Goal: Navigation & Orientation: Find specific page/section

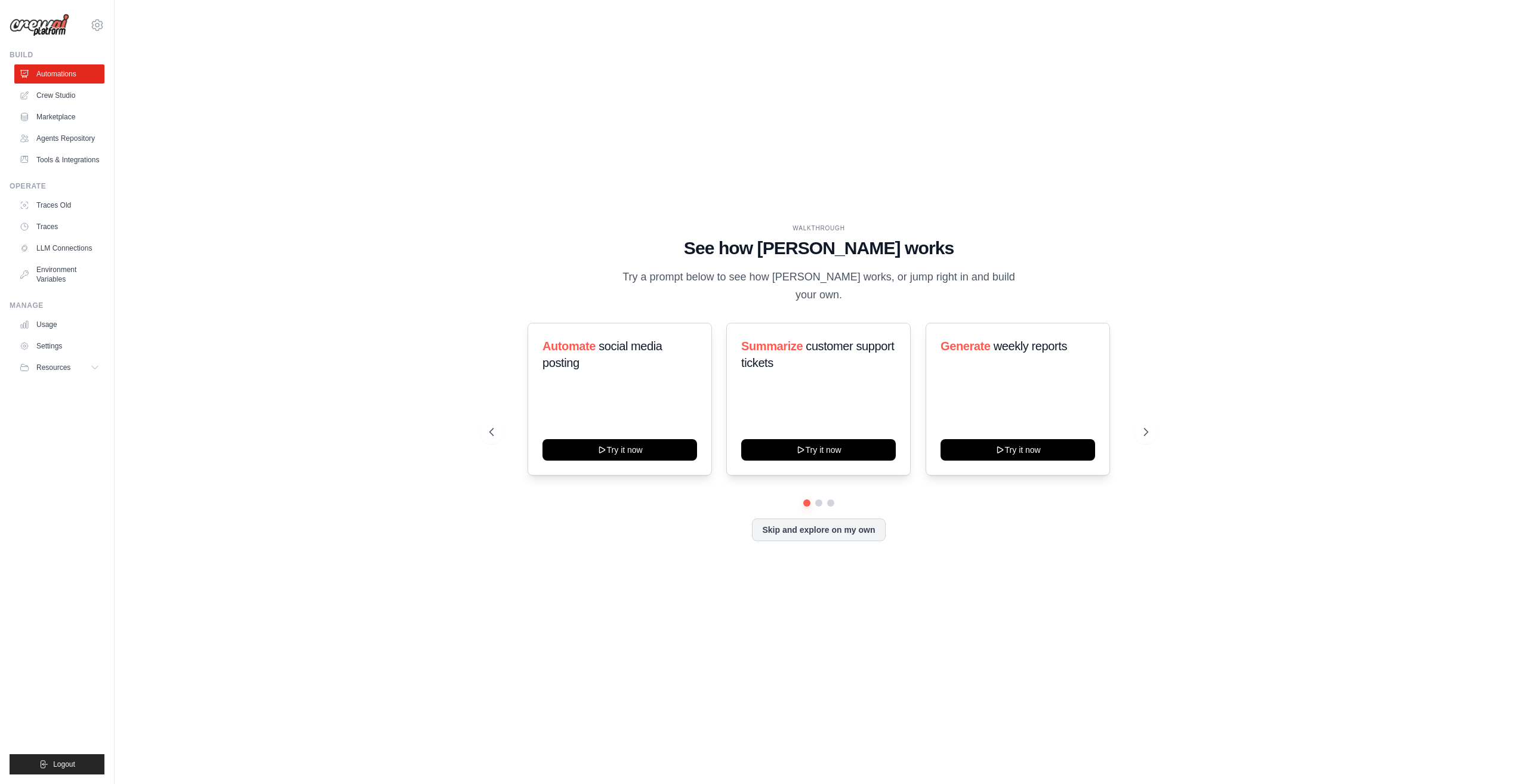
click at [58, 199] on link "Traces Old" at bounding box center [60, 205] width 90 height 19
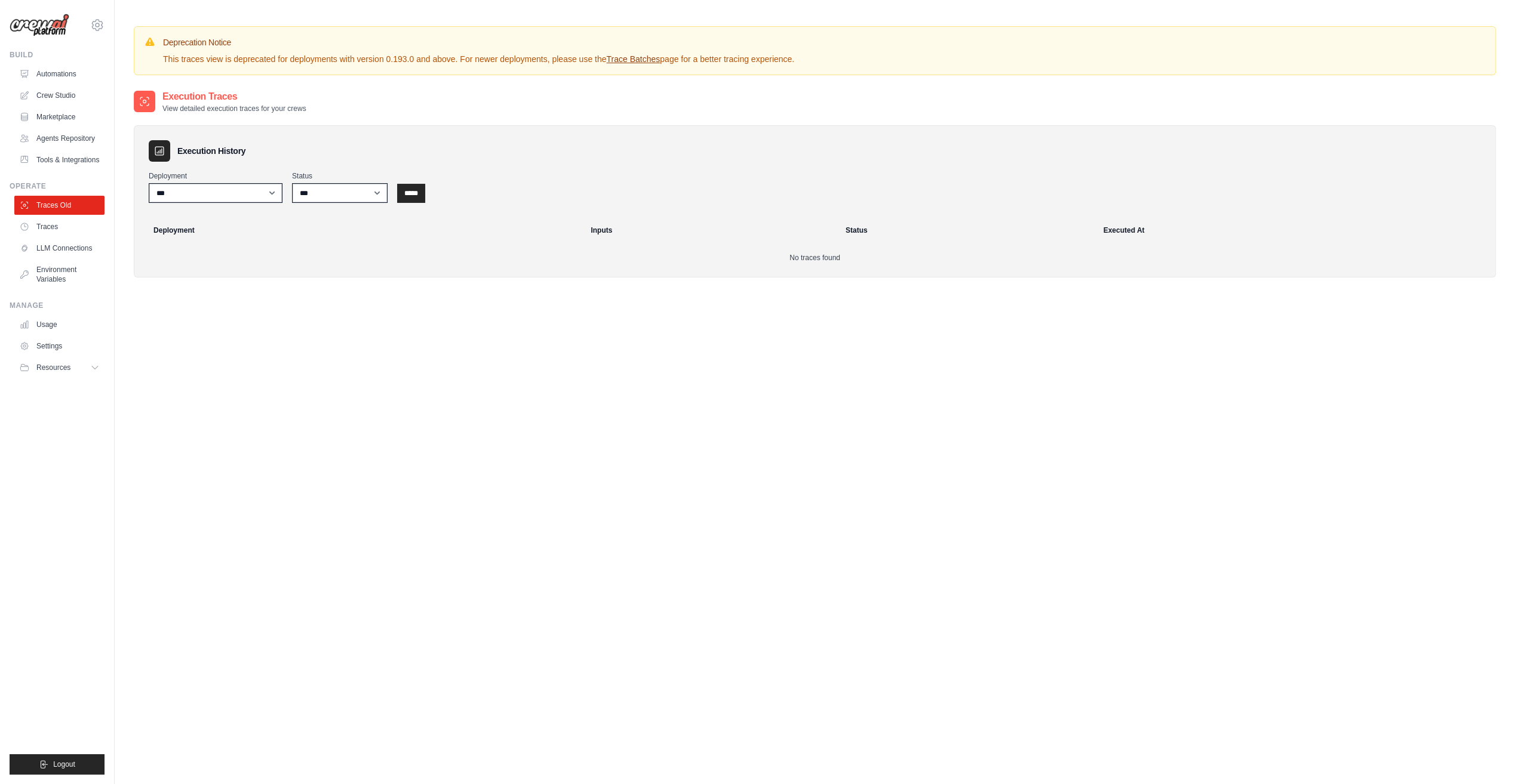
click at [55, 221] on link "Traces" at bounding box center [60, 227] width 90 height 19
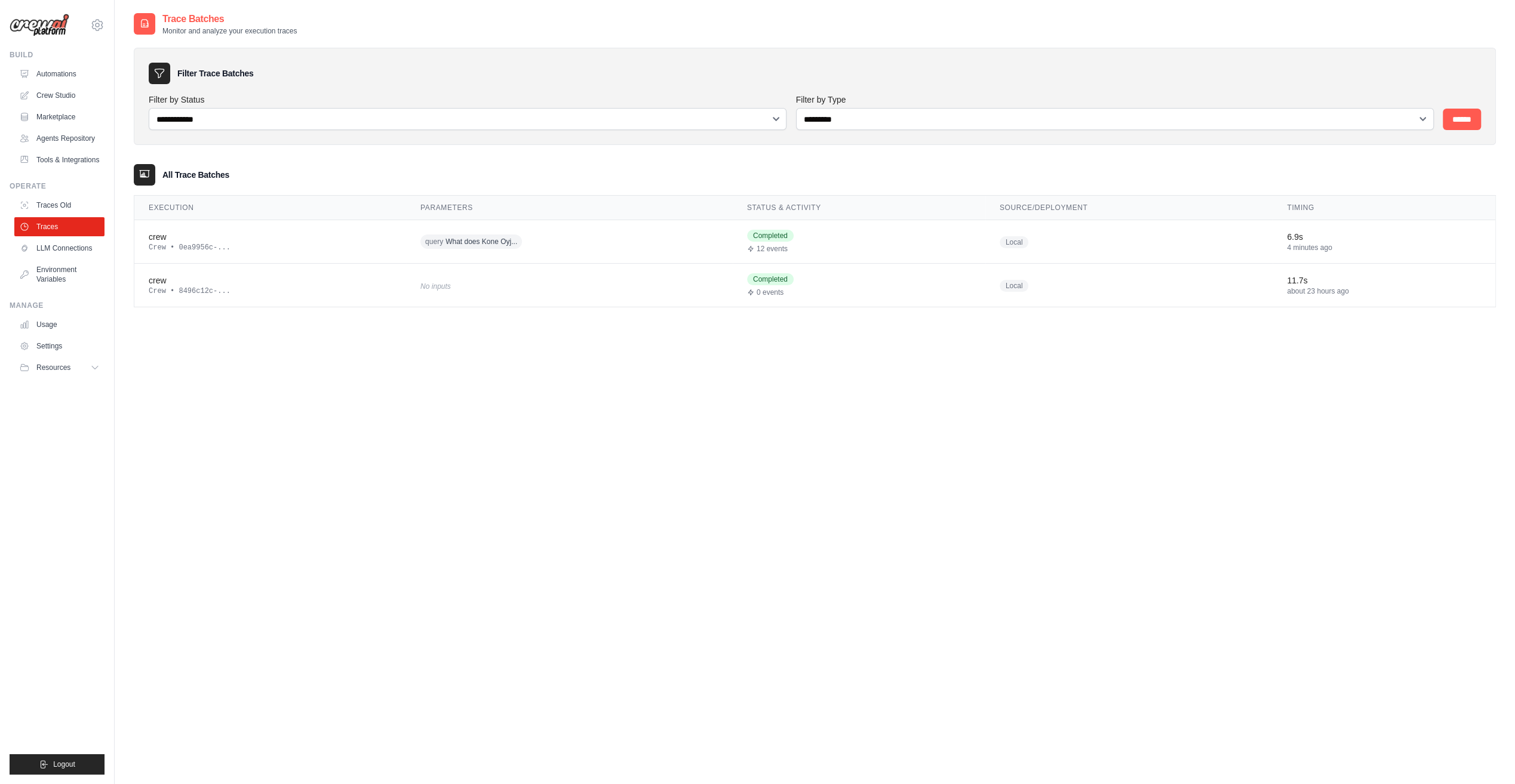
click at [680, 249] on td "query What does Kone Oyj..." at bounding box center [569, 242] width 327 height 44
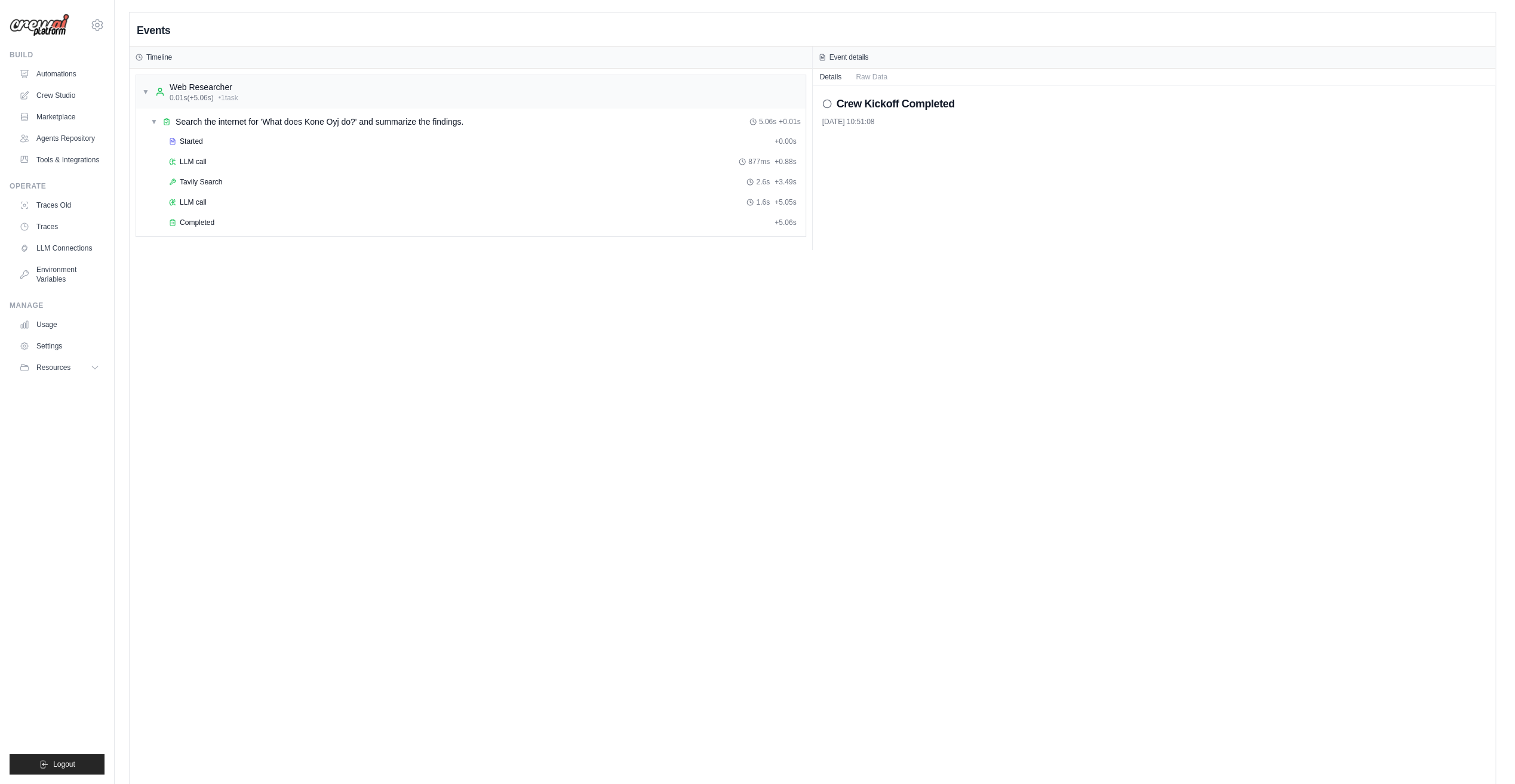
click at [203, 137] on div "Started" at bounding box center [470, 141] width 601 height 9
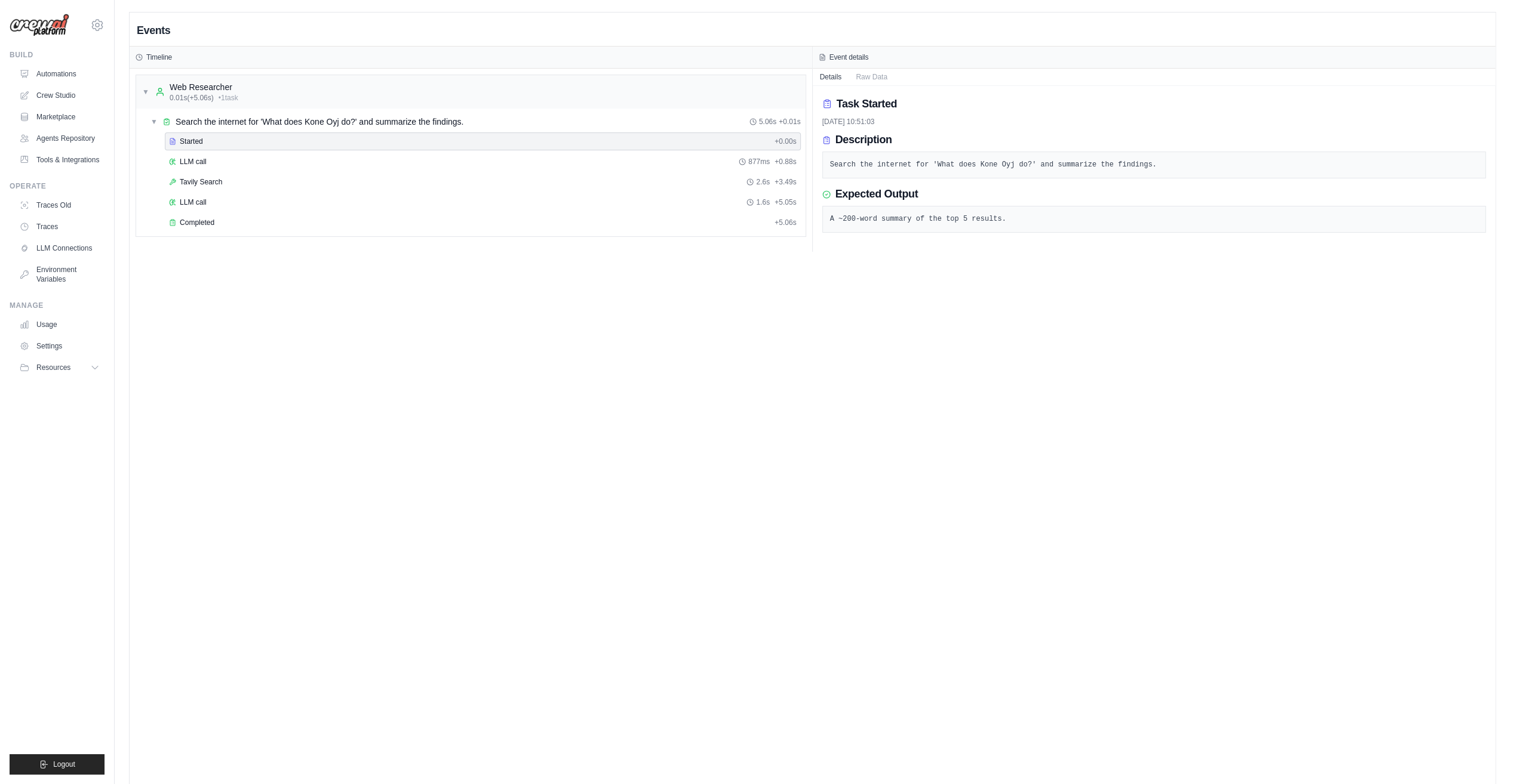
click at [241, 122] on span "Search the internet for 'What does Kone Oyj do?' and summarize the findings." at bounding box center [319, 122] width 288 height 12
click at [232, 122] on span "Search the internet for 'What does Kone Oyj do?' and summarize the findings." at bounding box center [319, 122] width 288 height 12
click at [907, 368] on div "Events Timeline ▼ Web Researcher 0.01s (+5.06s) • 1 task ▼ Search the internet …" at bounding box center [813, 404] width 1366 height 784
click at [201, 163] on span "LLM call" at bounding box center [193, 161] width 27 height 9
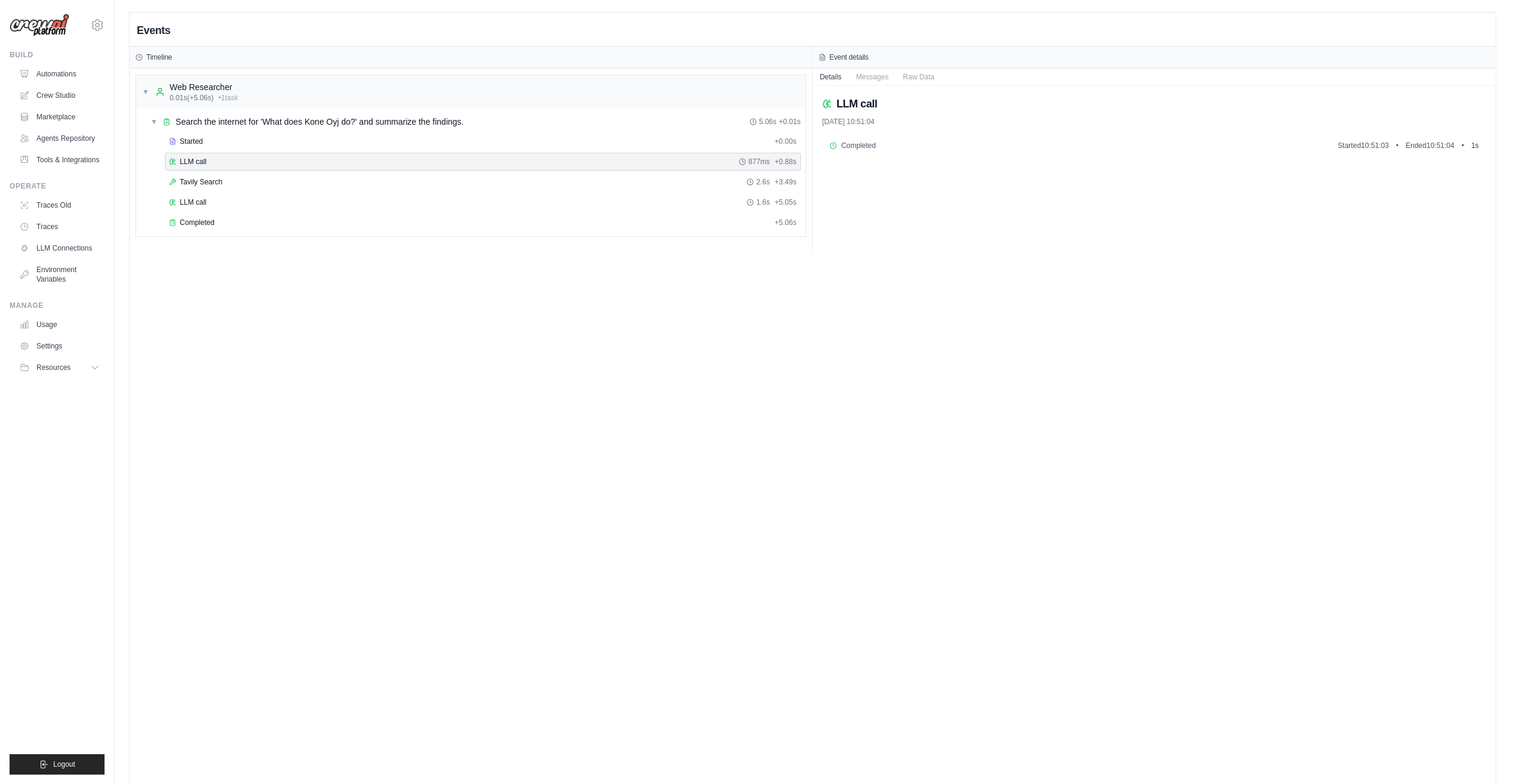
click at [204, 179] on span "Tavily Search" at bounding box center [201, 182] width 43 height 9
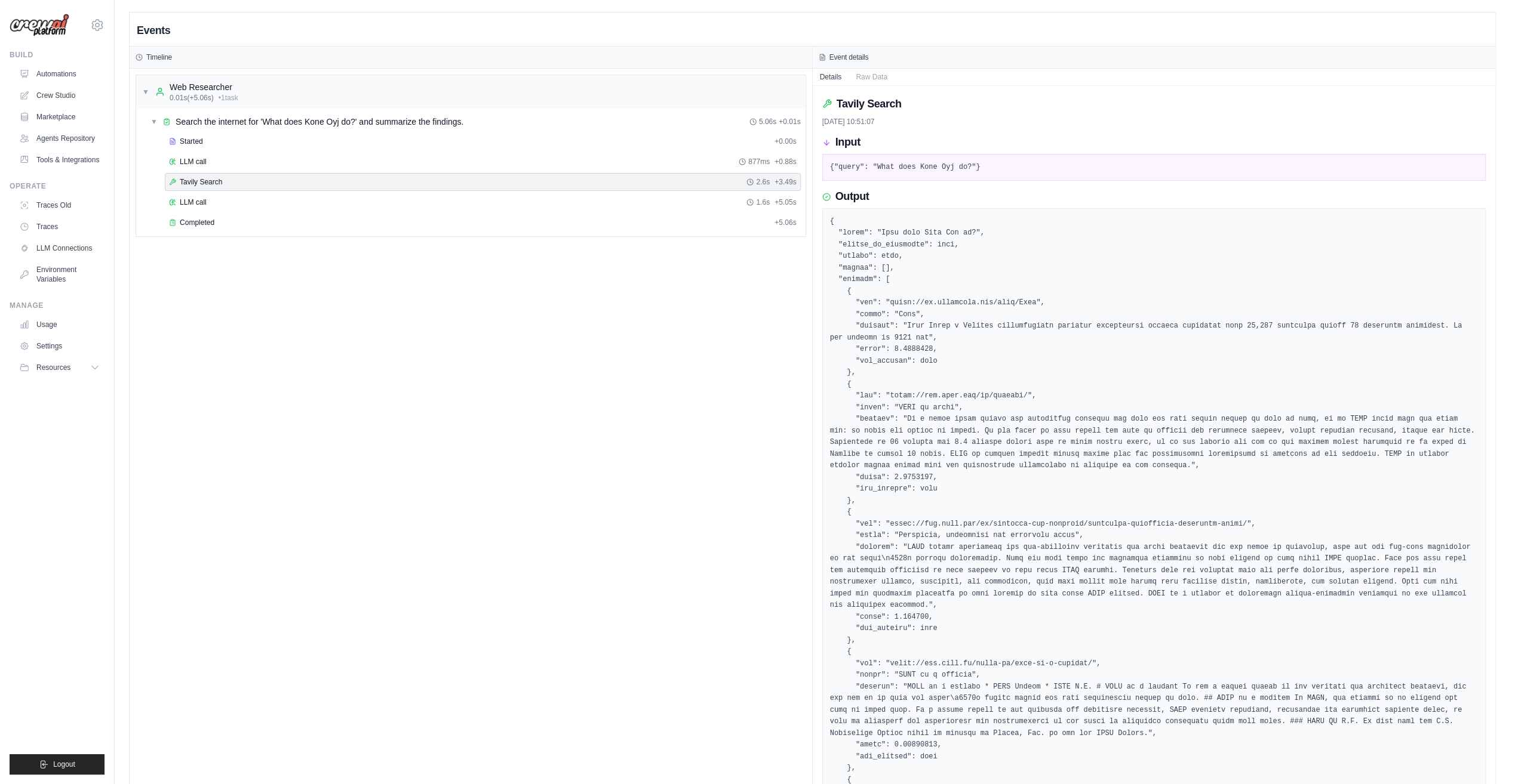
click at [204, 203] on span "LLM call" at bounding box center [193, 202] width 27 height 9
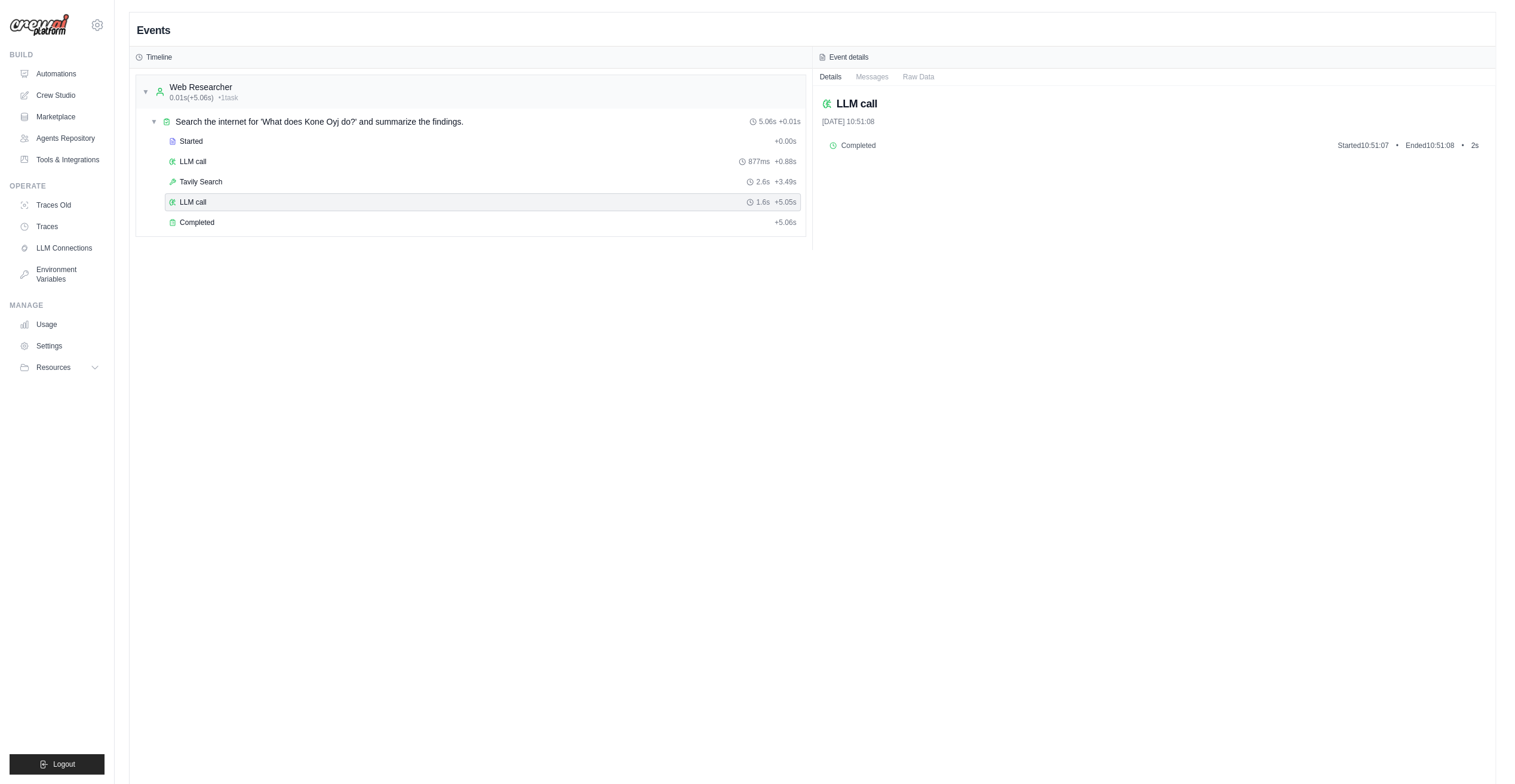
click at [202, 219] on span "Completed" at bounding box center [197, 222] width 34 height 9
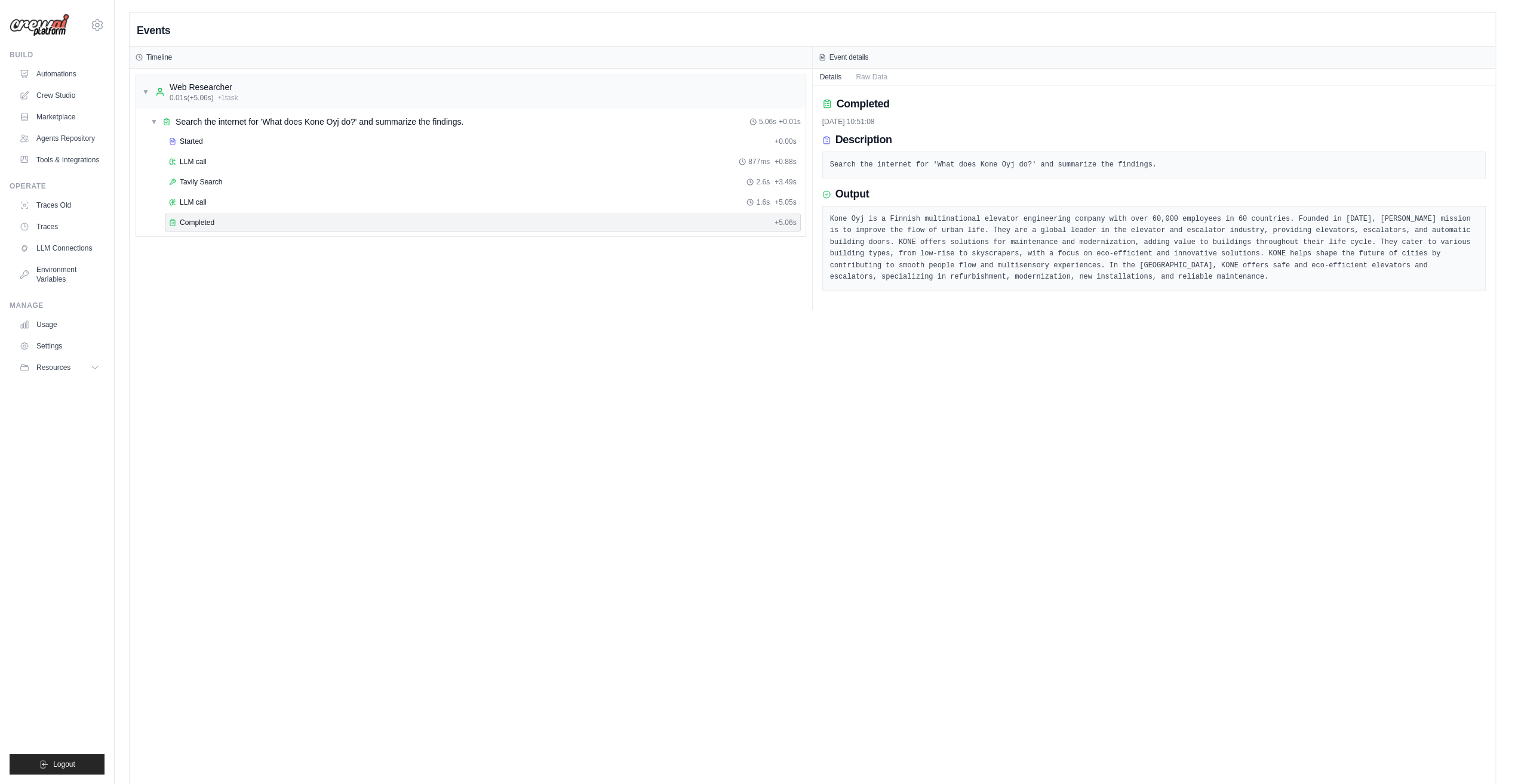
click at [569, 379] on div "Events Timeline ▼ Web Researcher 0.01s (+5.06s) • 1 task ▼ Search the internet …" at bounding box center [813, 404] width 1366 height 784
click at [1129, 425] on div "Events Timeline ▼ Web Researcher 0.01s (+5.06s) • 1 task ▼ Search the internet …" at bounding box center [813, 404] width 1366 height 784
click at [1001, 503] on div "Events Timeline ▼ Web Researcher 0.01s (+5.06s) • 1 task ▼ Search the internet …" at bounding box center [813, 404] width 1366 height 784
click at [867, 70] on button "Raw Data" at bounding box center [871, 77] width 46 height 17
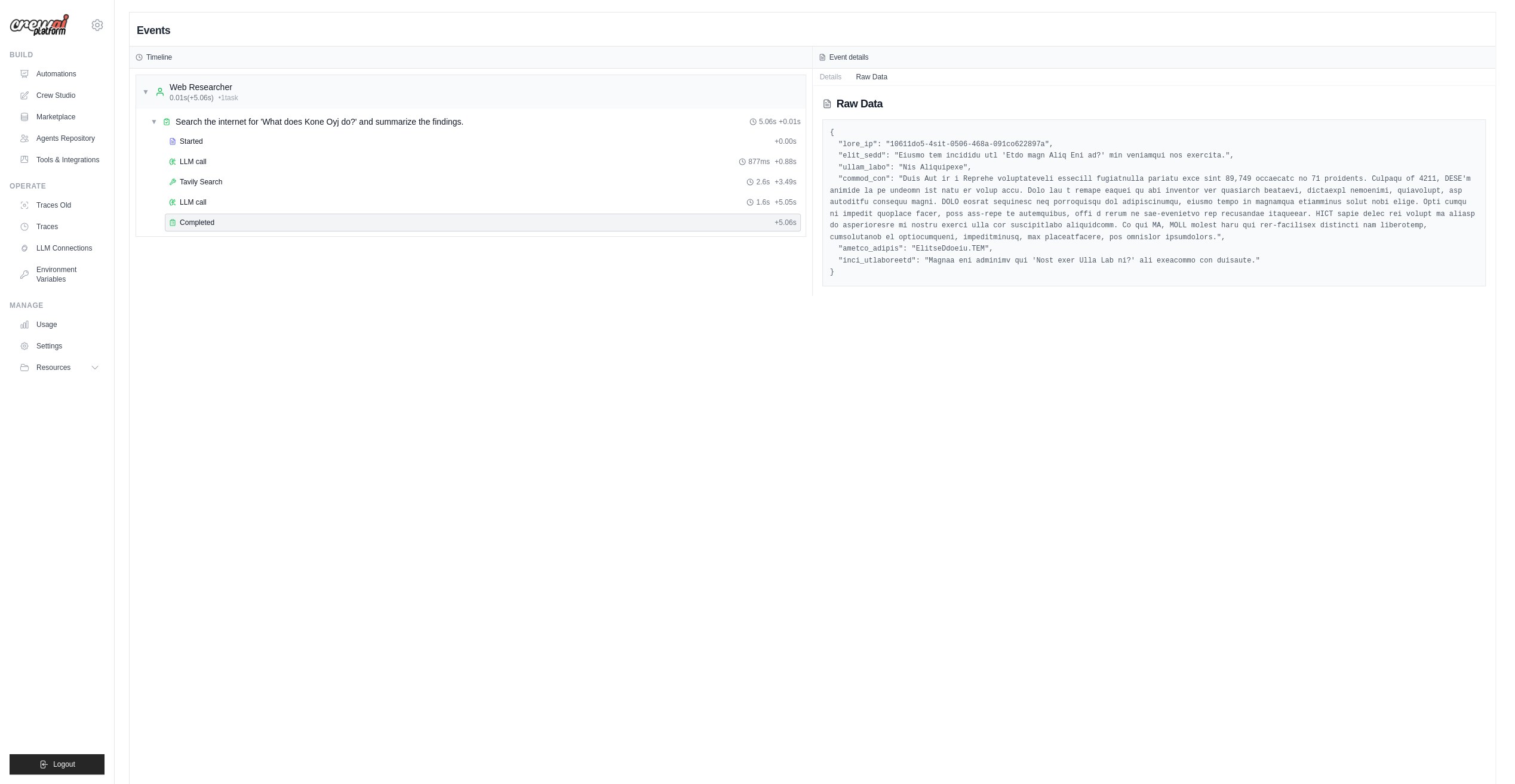
drag, startPoint x: 968, startPoint y: 377, endPoint x: 524, endPoint y: 379, distance: 444.0
click at [968, 377] on div "Events Timeline ▼ Web Researcher 0.01s (+5.06s) • 1 task ▼ Search the internet …" at bounding box center [813, 404] width 1366 height 784
click at [821, 78] on button "Details" at bounding box center [831, 77] width 36 height 17
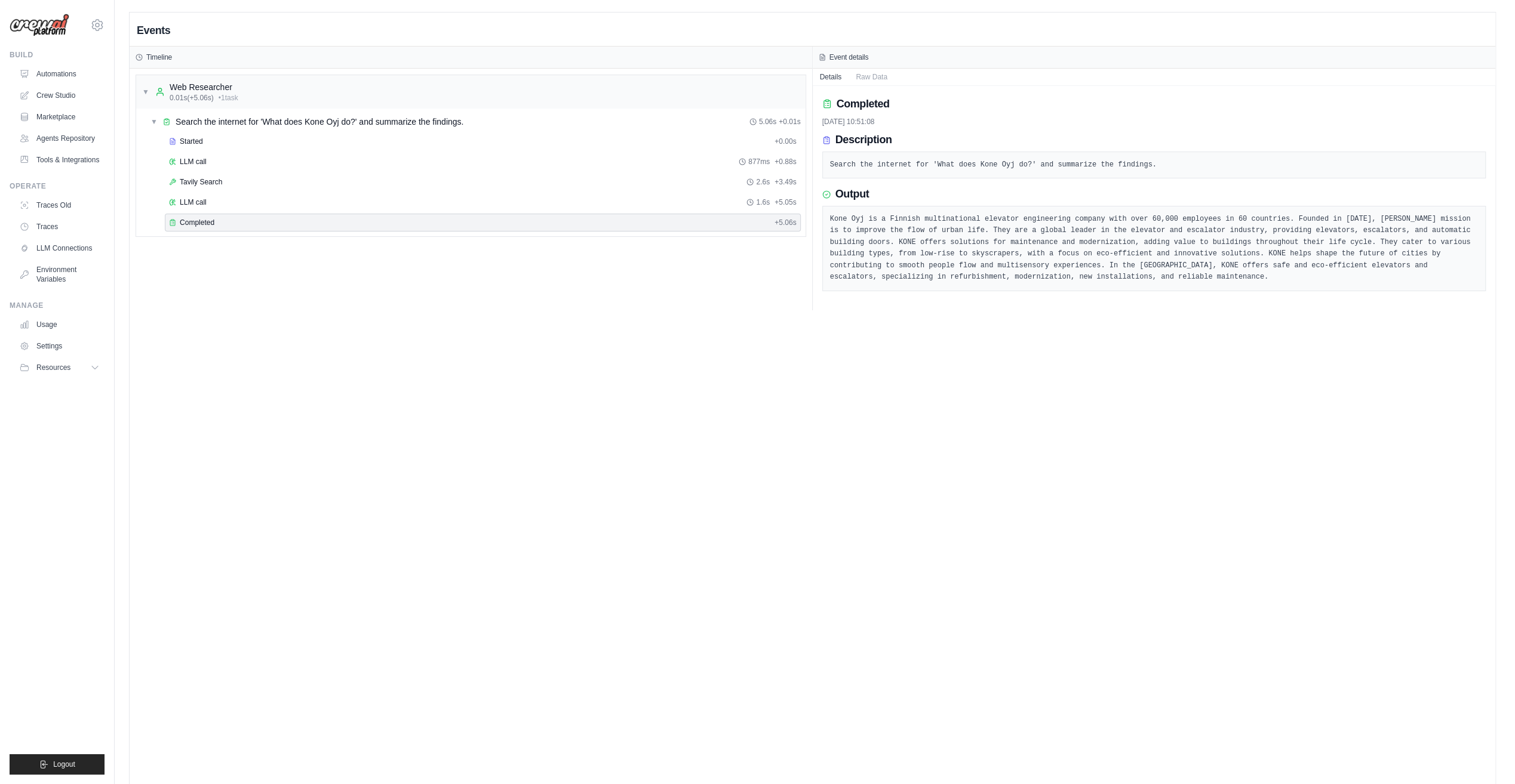
click at [58, 75] on link "Automations" at bounding box center [60, 74] width 90 height 19
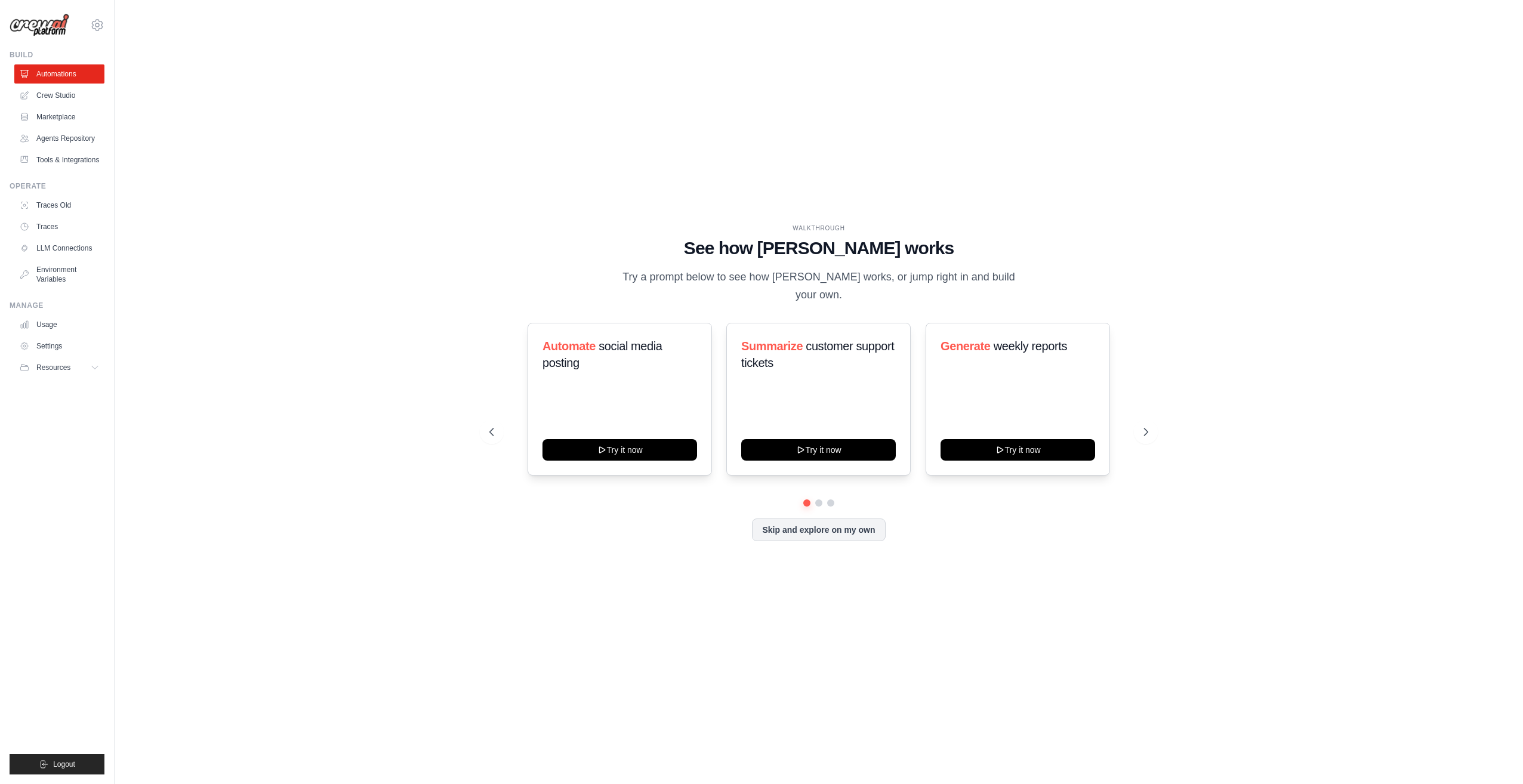
click at [63, 93] on link "Crew Studio" at bounding box center [60, 95] width 90 height 19
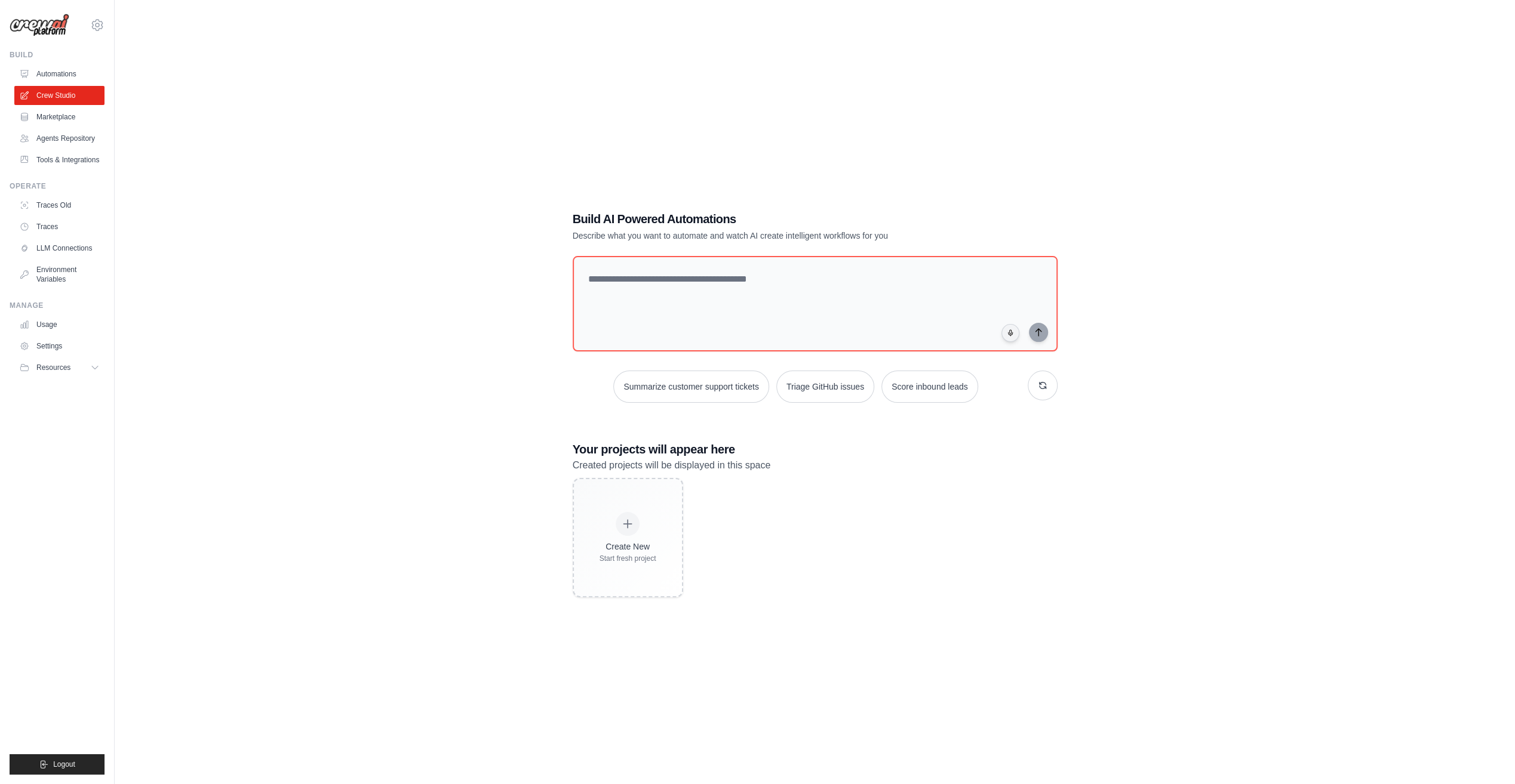
click at [50, 141] on link "Agents Repository" at bounding box center [60, 139] width 90 height 19
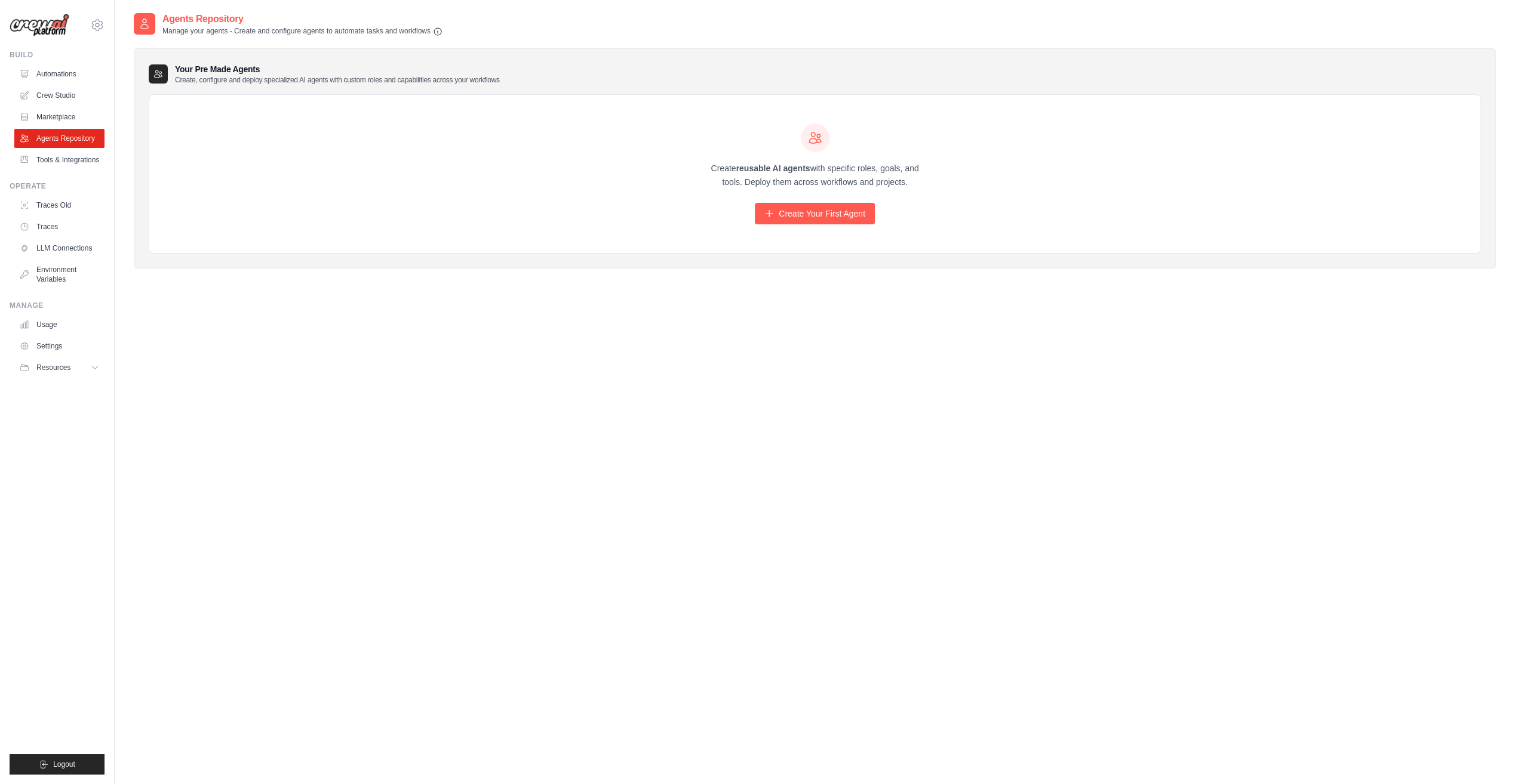
click at [48, 155] on link "Tools & Integrations" at bounding box center [60, 160] width 90 height 19
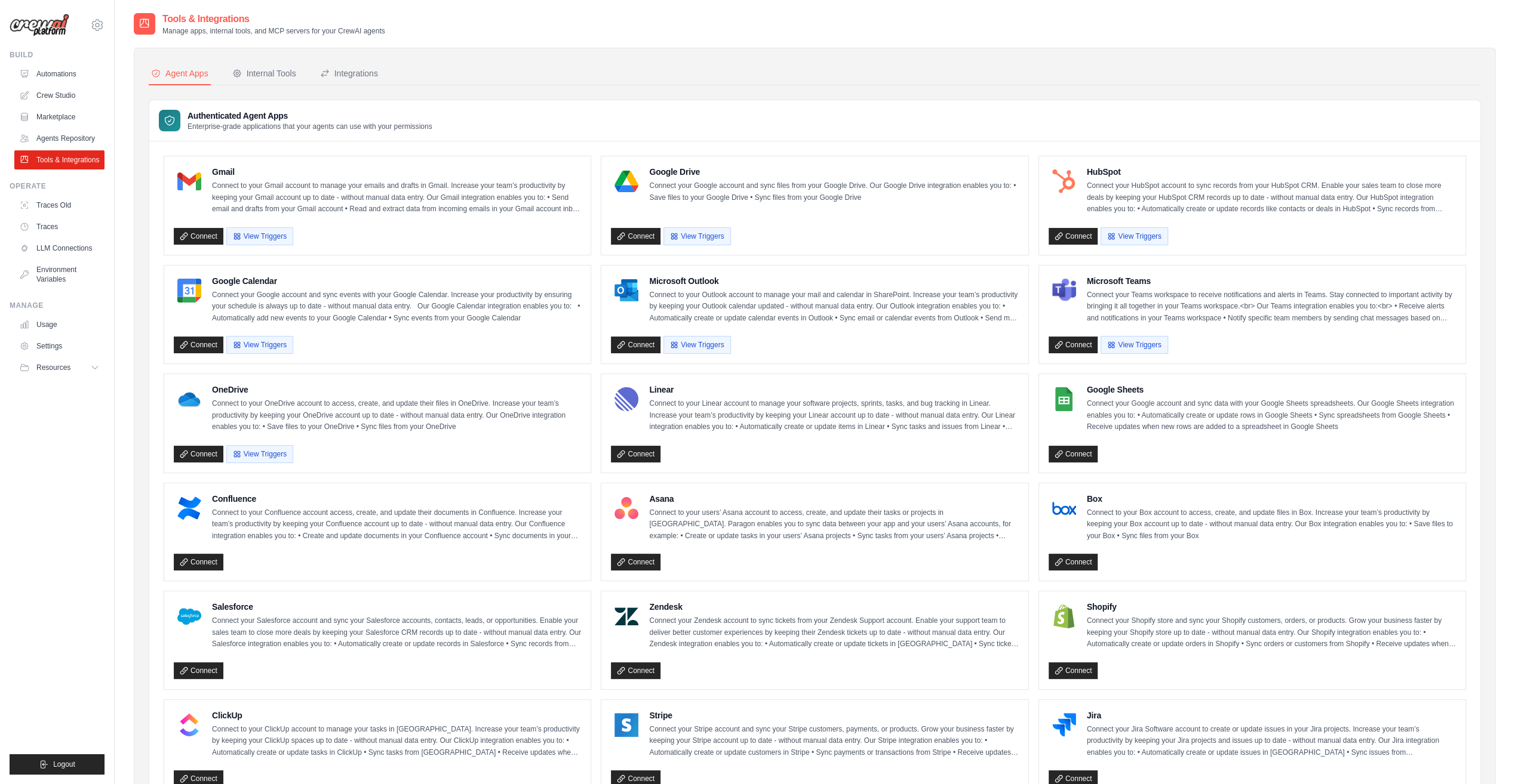
click at [49, 225] on link "Traces" at bounding box center [60, 227] width 90 height 19
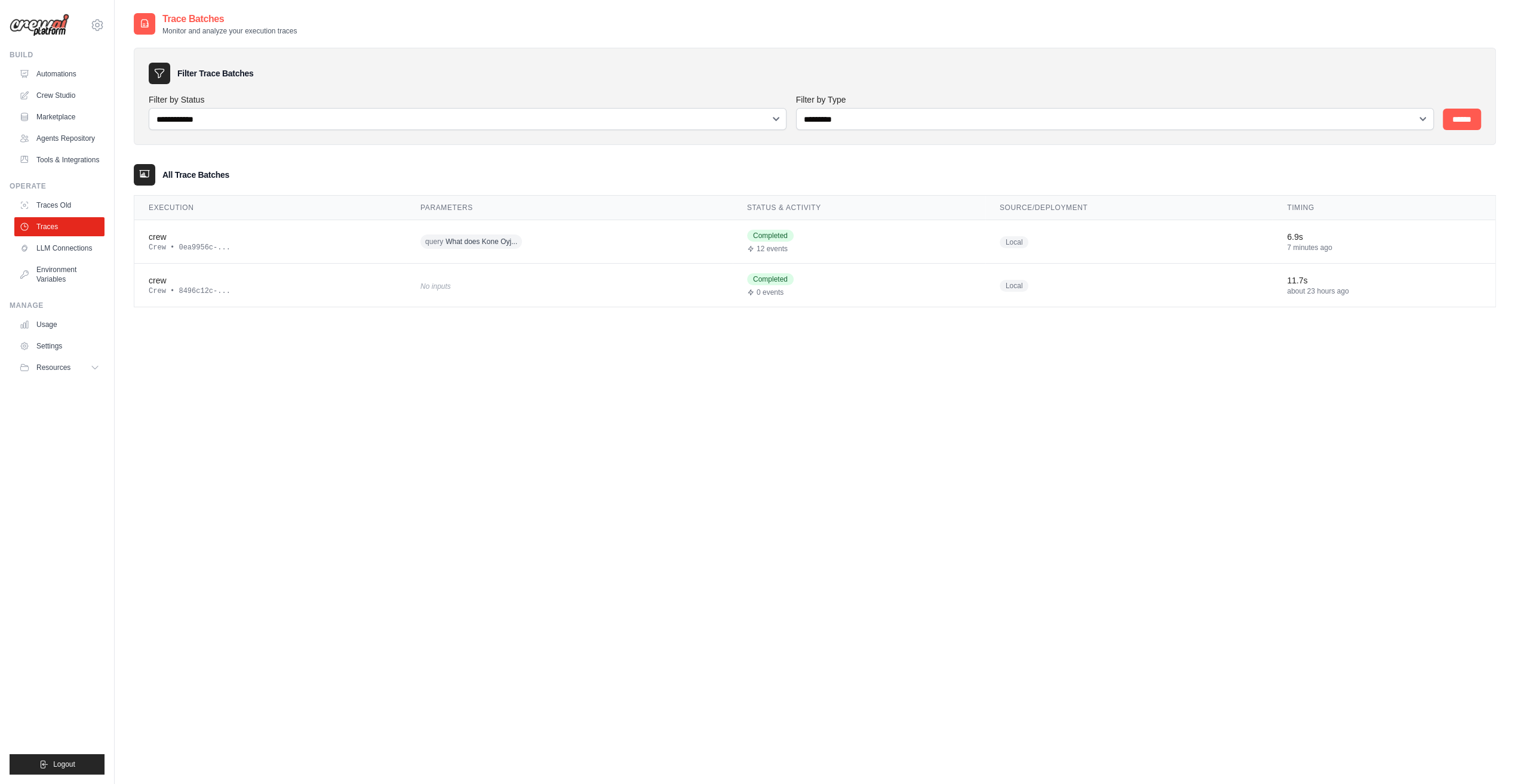
click at [54, 246] on link "LLM Connections" at bounding box center [60, 248] width 90 height 19
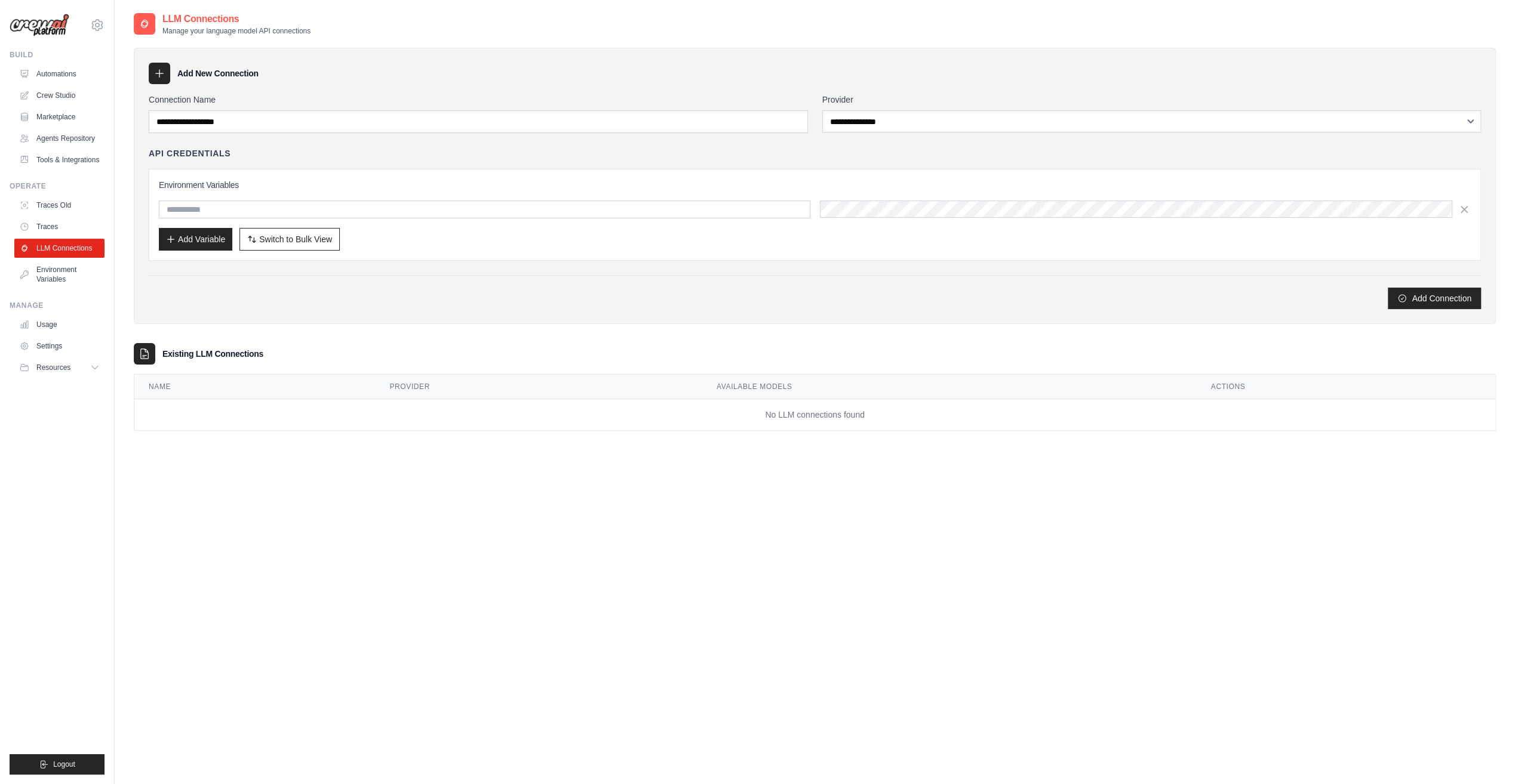
click at [56, 320] on link "Usage" at bounding box center [60, 325] width 90 height 19
